Goal: Task Accomplishment & Management: Complete application form

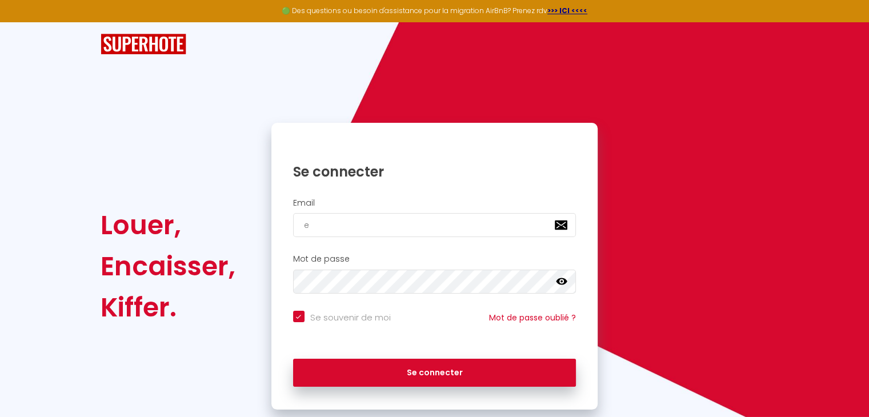
type input "er"
checkbox input "true"
type input "[PERSON_NAME]"
checkbox input "true"
type input "[PERSON_NAME]."
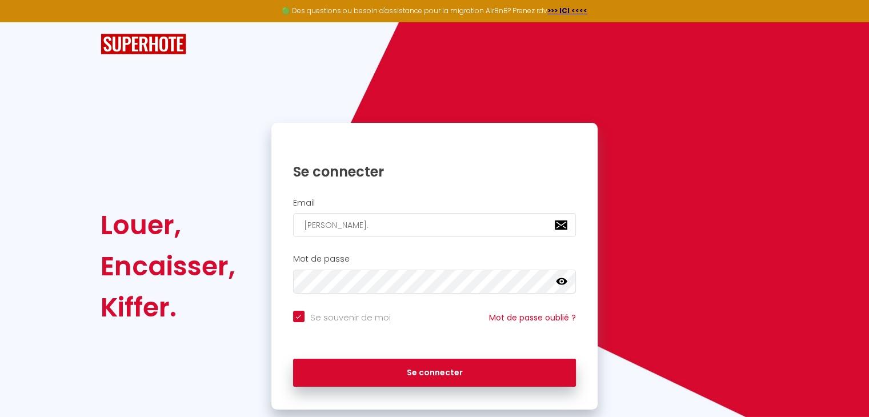
checkbox input "true"
type input "[PERSON_NAME].a"
checkbox input "true"
type input "[PERSON_NAME].an"
checkbox input "true"
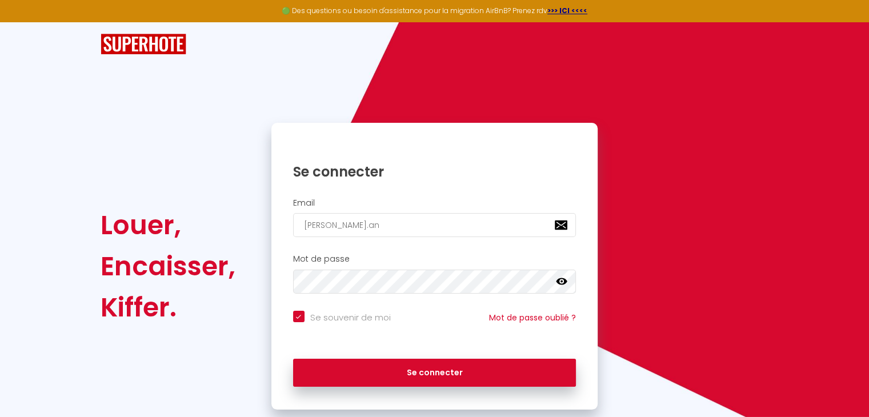
type input "[PERSON_NAME].ant"
checkbox input "true"
type input "[PERSON_NAME].anto"
checkbox input "true"
type input "[PERSON_NAME].[PERSON_NAME]"
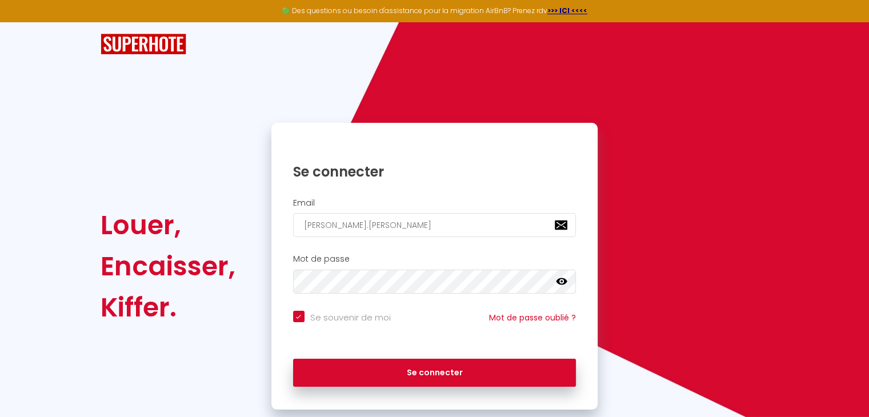
checkbox input "true"
type input "[PERSON_NAME].[PERSON_NAME]"
checkbox input "true"
type input "[PERSON_NAME].[PERSON_NAME]@"
checkbox input "true"
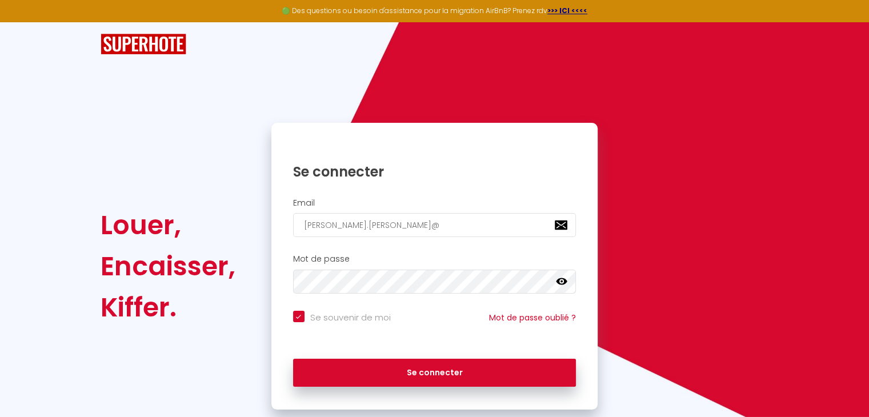
type input "[PERSON_NAME].antony@o"
checkbox input "true"
type input "[PERSON_NAME].antony@ou"
checkbox input "true"
type input "[PERSON_NAME].antony@out"
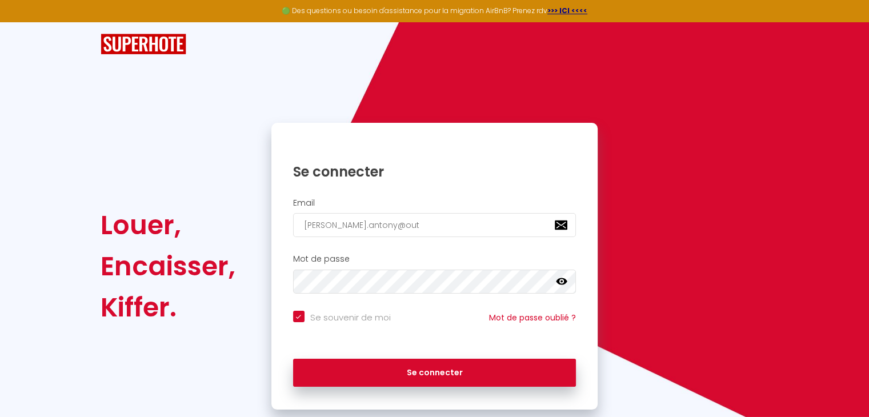
checkbox input "true"
type input "[PERSON_NAME].antony@outl"
checkbox input "true"
type input "[PERSON_NAME].antony@outlo"
checkbox input "true"
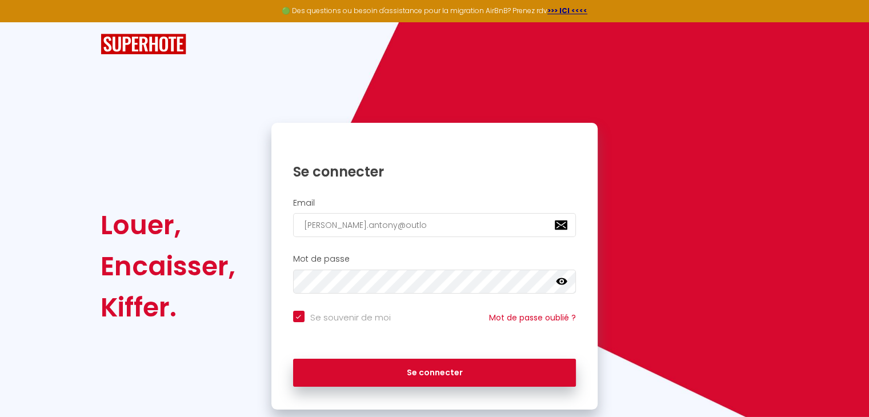
type input "[PERSON_NAME].antony@outloo"
checkbox input "true"
type input "[PERSON_NAME][EMAIL_ADDRESS]"
checkbox input "true"
type input "[PERSON_NAME][EMAIL_ADDRESS]."
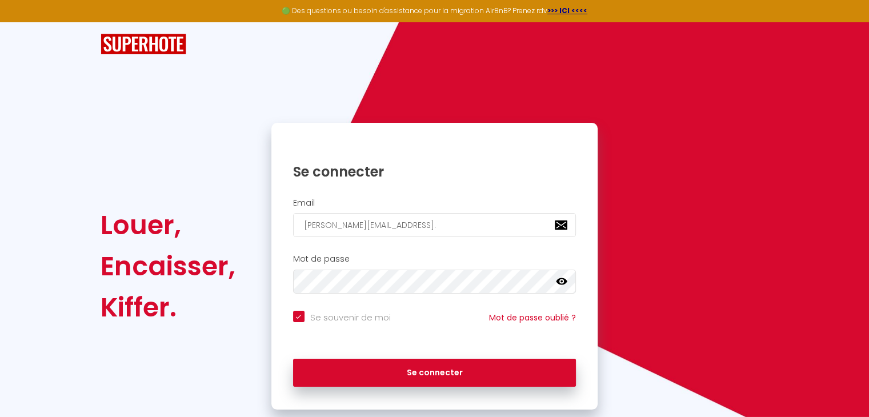
checkbox input "true"
type input "[PERSON_NAME].antony@outlook.f"
checkbox input "true"
type input "[PERSON_NAME][EMAIL_ADDRESS][DOMAIN_NAME]"
checkbox input "true"
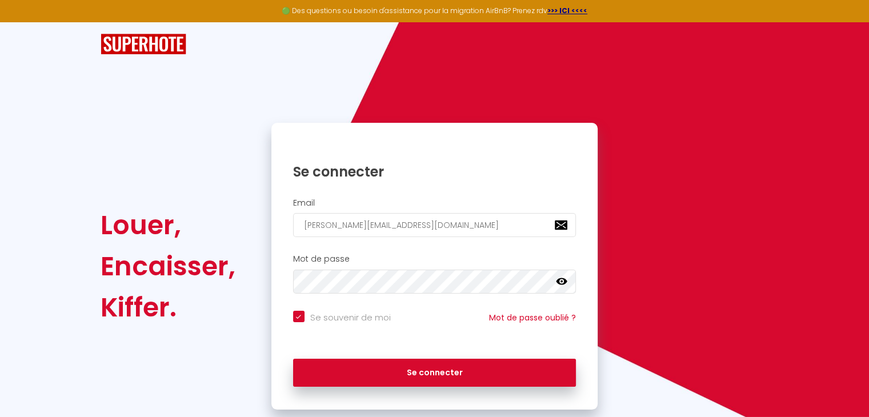
type input "[PERSON_NAME][EMAIL_ADDRESS][DOMAIN_NAME]"
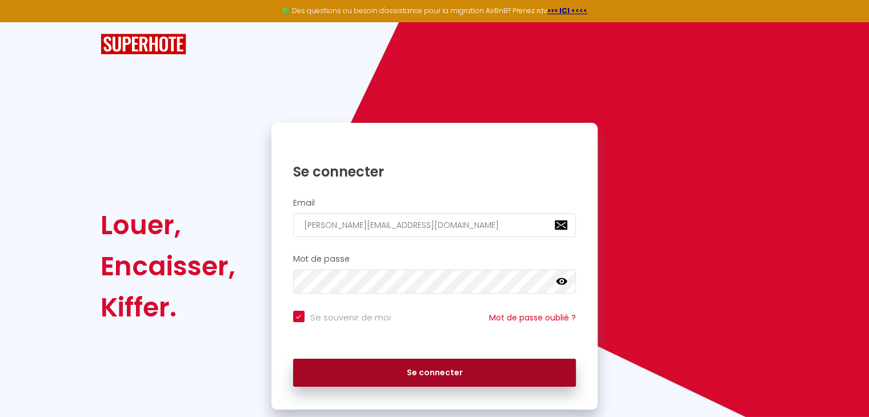
click at [367, 373] on button "Se connecter" at bounding box center [434, 373] width 283 height 29
checkbox input "true"
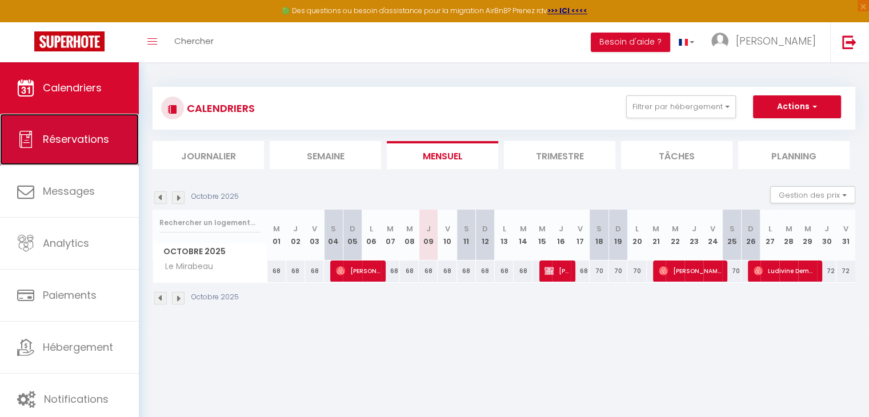
click at [78, 146] on span "Réservations" at bounding box center [76, 139] width 66 height 14
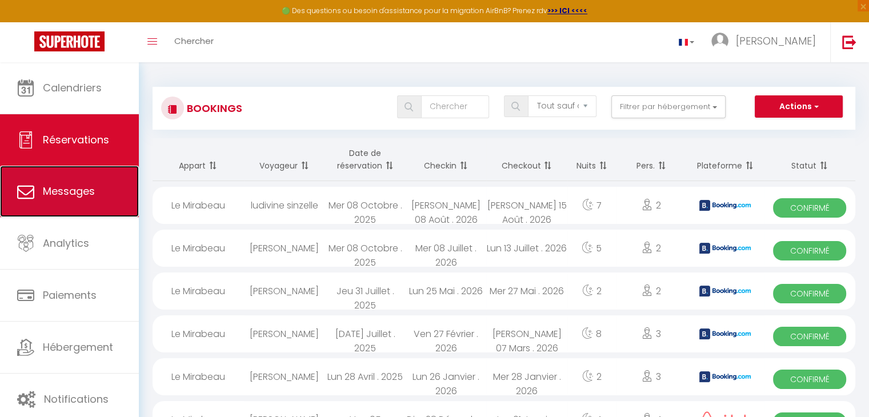
click at [53, 191] on span "Messages" at bounding box center [69, 191] width 52 height 14
select select "message"
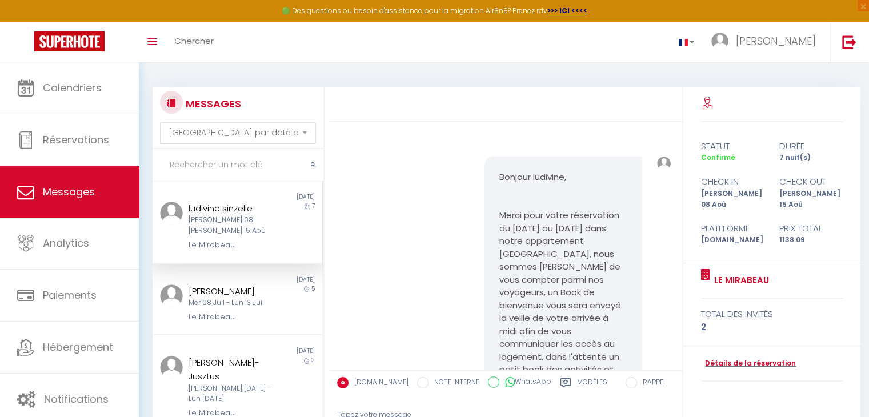
scroll to position [194, 0]
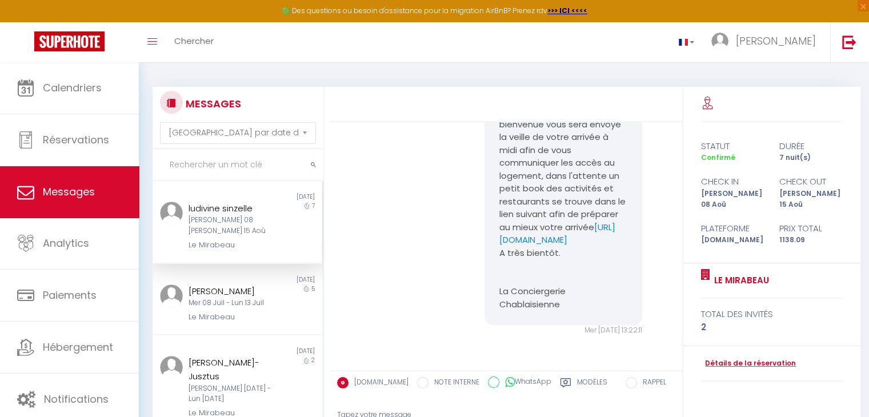
click at [218, 229] on div "[PERSON_NAME] 08 [PERSON_NAME] 15 Aoû" at bounding box center [231, 226] width 84 height 22
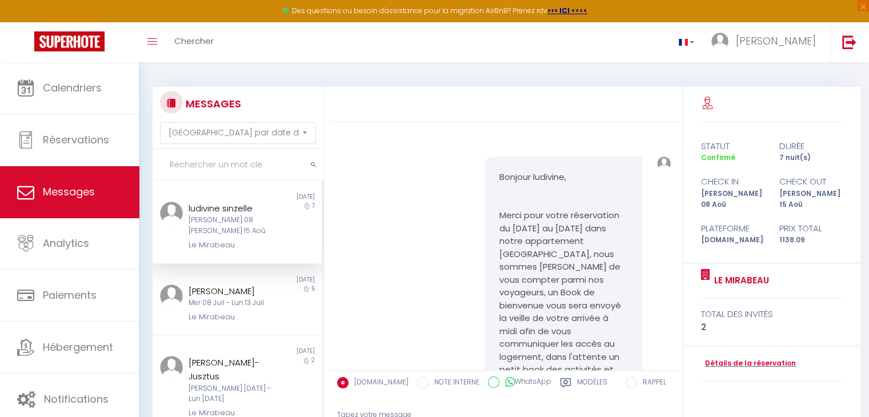
scroll to position [0, 0]
click at [732, 358] on link "Détails de la réservation" at bounding box center [748, 363] width 95 height 11
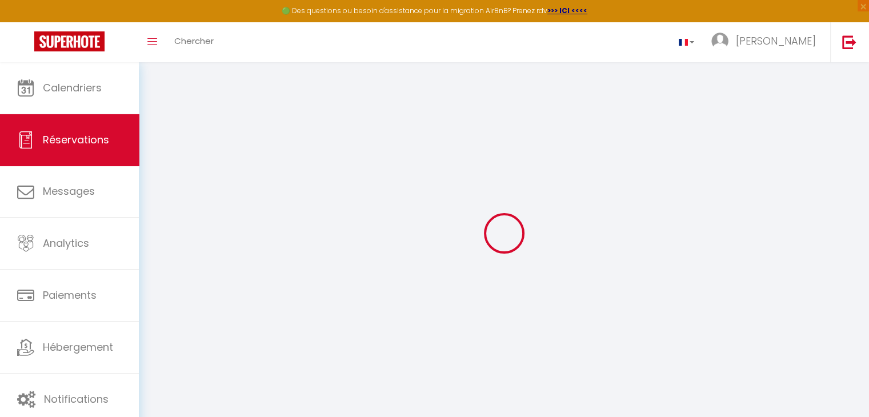
type input "ludivine"
type input "sinzelle"
type input "[EMAIL_ADDRESS][DOMAIN_NAME]"
type input "[PHONE_NUMBER]"
select select "FR"
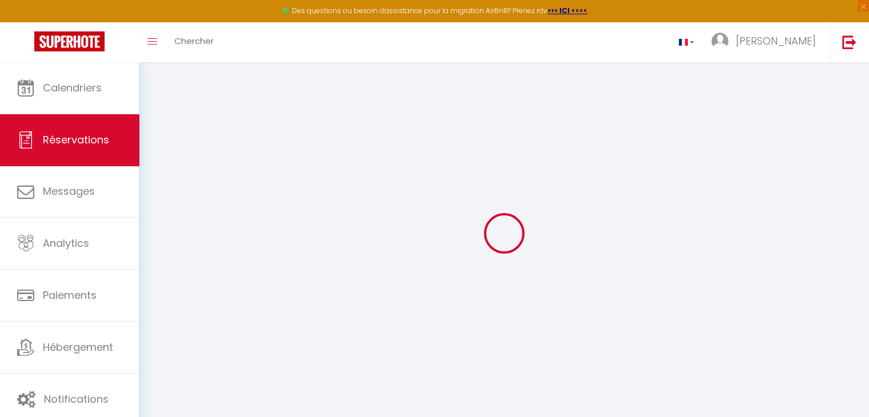
type input "25"
type input "185.47"
type input "15.93"
select select "33375"
select select "1"
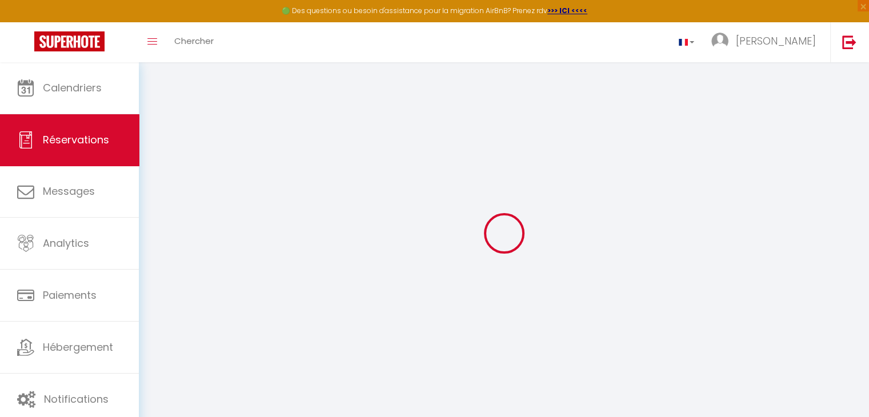
select select
type input "2"
select select "12"
select select
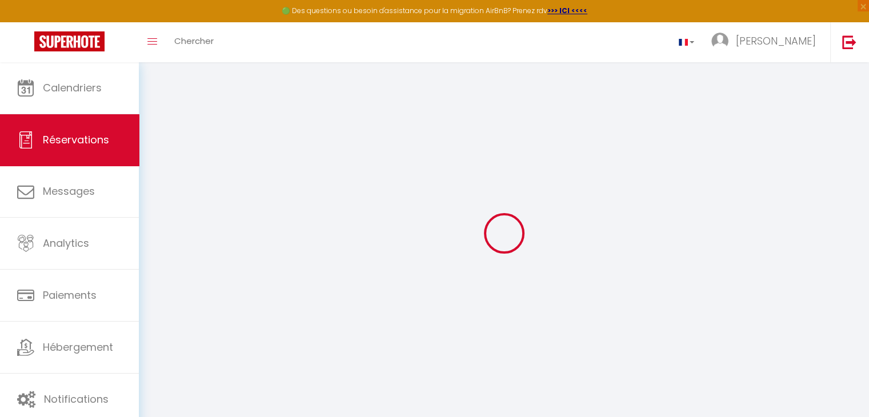
type input "1036"
checkbox input "false"
select select "2"
type input "0"
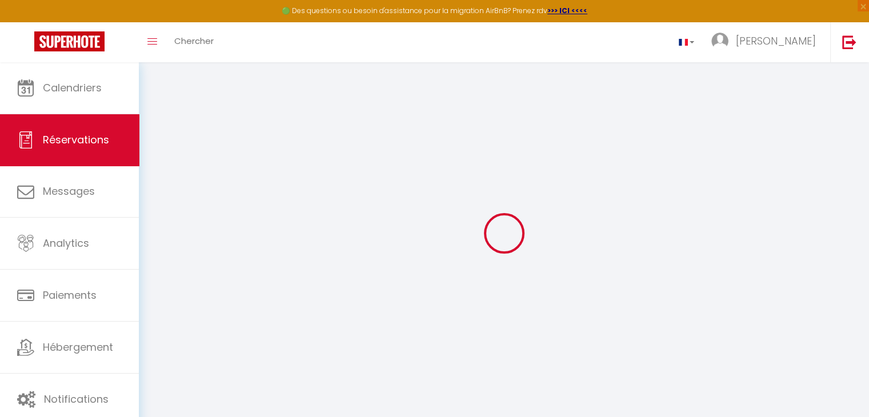
type input "0"
select select
select select "14"
checkbox input "false"
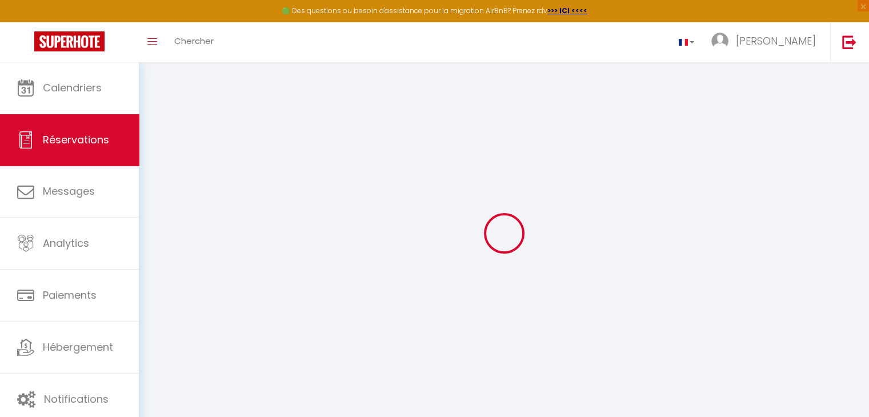
select select
checkbox input "false"
select select
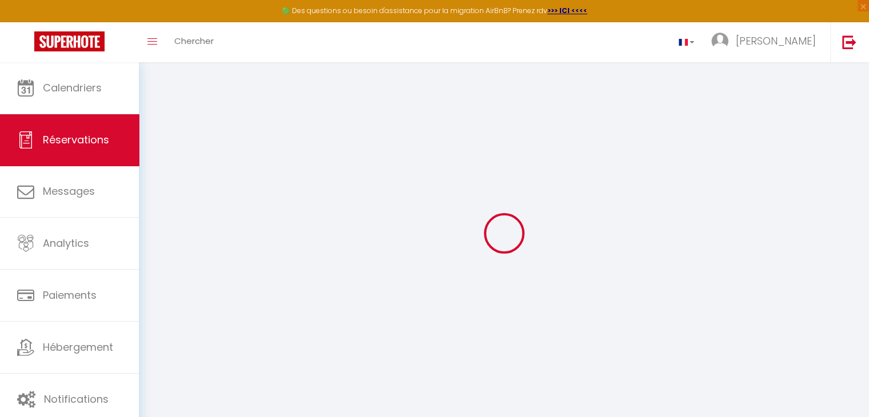
checkbox input "false"
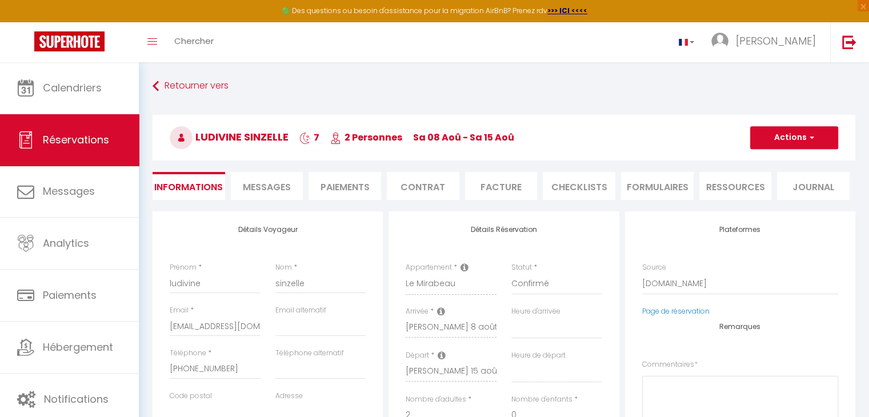
select select
checkbox input "false"
type textarea "** THIS RESERVATION HAS BEEN PRE-PAID ** BOOKING NOTE : Payment charge is EUR 1…"
type input "30"
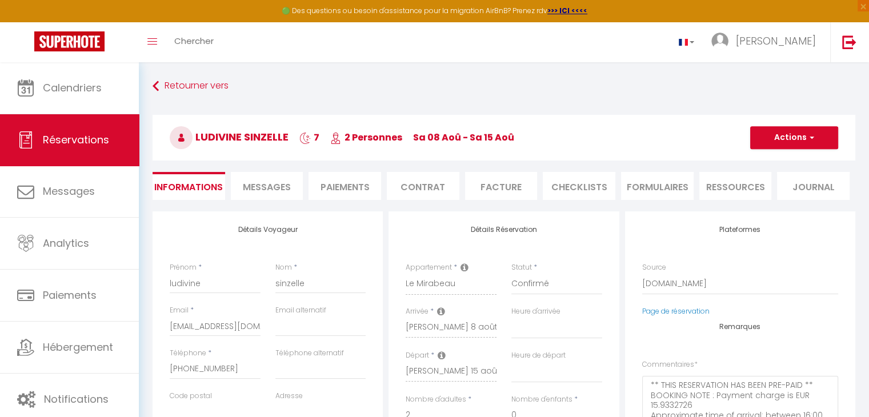
type input "47.09"
select select
checkbox input "false"
select select
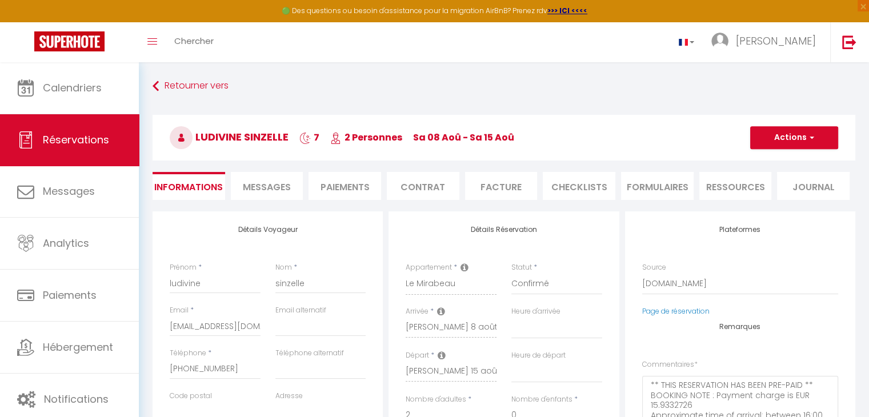
select select
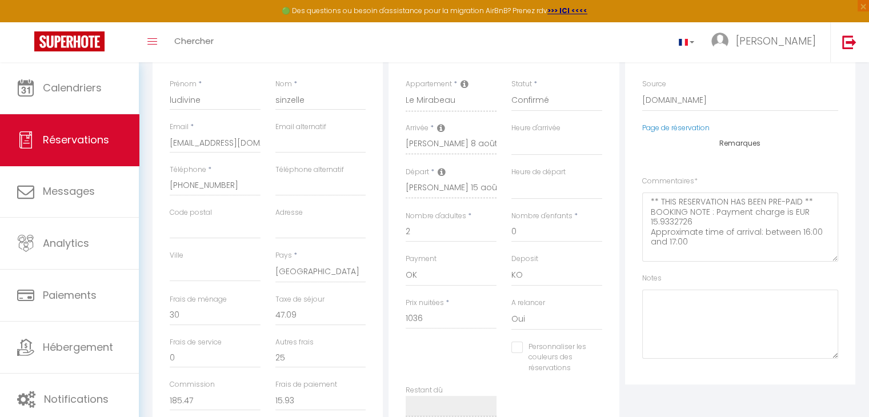
scroll to position [184, 0]
drag, startPoint x: 247, startPoint y: 186, endPoint x: 147, endPoint y: 193, distance: 100.3
click at [147, 193] on div "Détails Voyageur Prénom * ludivine Nom * sinzelle Email * [EMAIL_ADDRESS][DOMAI…" at bounding box center [504, 345] width 718 height 636
